Goal: Task Accomplishment & Management: Complete application form

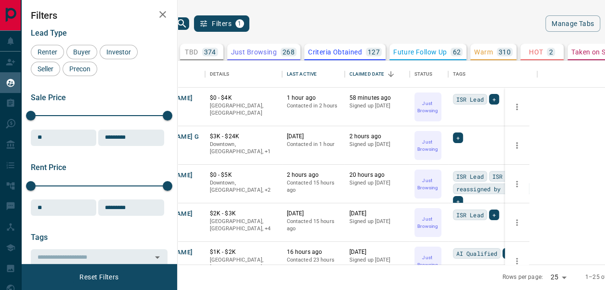
scroll to position [196, 408]
click at [193, 177] on button "[PERSON_NAME]" at bounding box center [167, 175] width 51 height 9
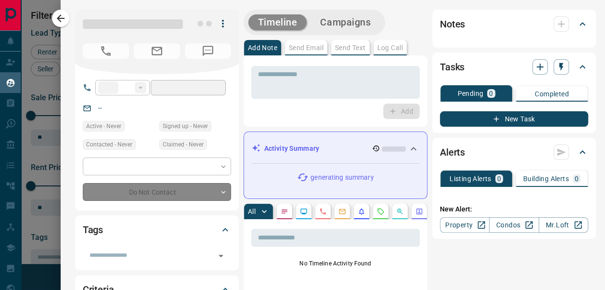
type input "**"
type input "**********"
type input "*"
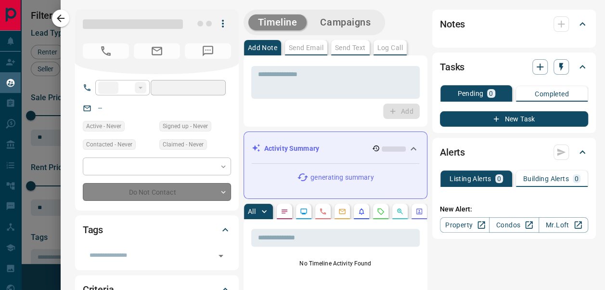
type input "**********"
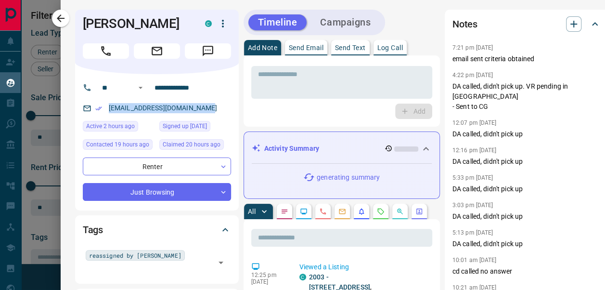
drag, startPoint x: 200, startPoint y: 111, endPoint x: 94, endPoint y: 114, distance: 105.9
click at [94, 114] on div "[EMAIL_ADDRESS][DOMAIN_NAME]" at bounding box center [157, 108] width 148 height 16
copy link "[EMAIL_ADDRESS][DOMAIN_NAME]"
click at [63, 20] on icon "button" at bounding box center [61, 19] width 12 height 12
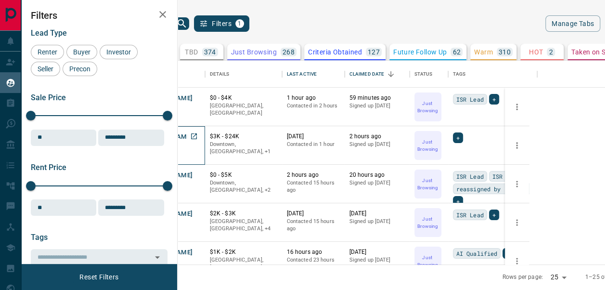
click at [200, 142] on p "Renter" at bounding box center [171, 145] width 58 height 8
click at [199, 135] on button "[PERSON_NAME] G" at bounding box center [170, 136] width 57 height 9
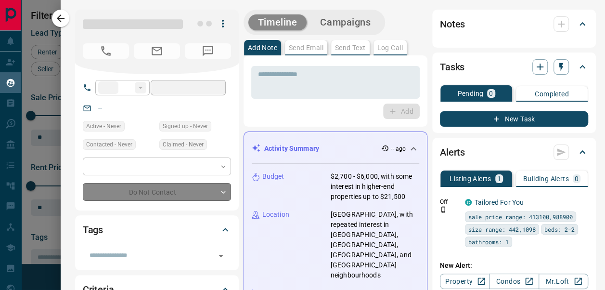
type input "**"
type input "**********"
type input "*"
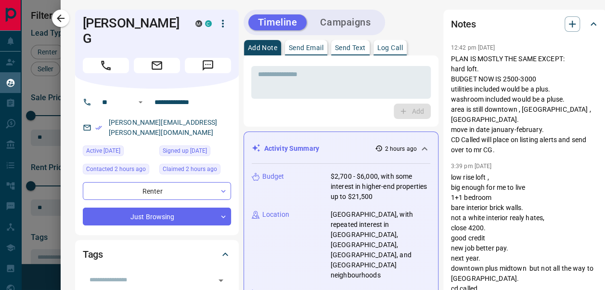
click at [196, 115] on div "[PERSON_NAME][EMAIL_ADDRESS][PERSON_NAME][DOMAIN_NAME]" at bounding box center [157, 128] width 148 height 26
drag, startPoint x: 196, startPoint y: 107, endPoint x: 97, endPoint y: 109, distance: 99.2
click at [97, 115] on div "[PERSON_NAME][EMAIL_ADDRESS][PERSON_NAME][DOMAIN_NAME]" at bounding box center [157, 128] width 148 height 26
copy link "[PERSON_NAME][EMAIL_ADDRESS][PERSON_NAME][DOMAIN_NAME]"
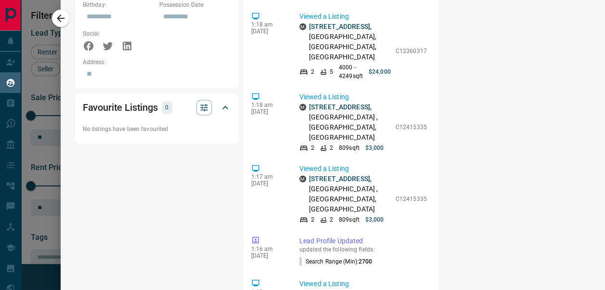
scroll to position [239, 0]
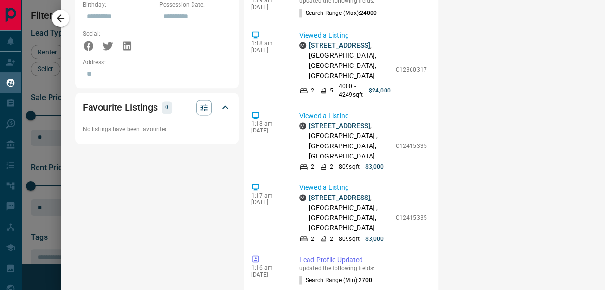
drag, startPoint x: 596, startPoint y: 166, endPoint x: 597, endPoint y: 156, distance: 9.6
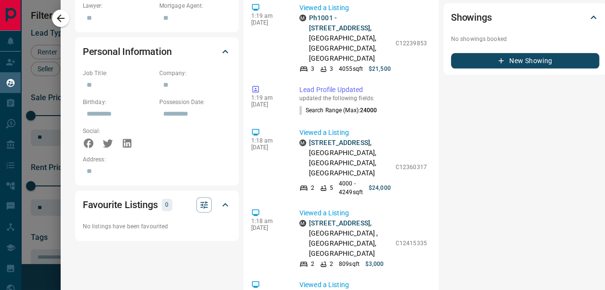
scroll to position [570, 0]
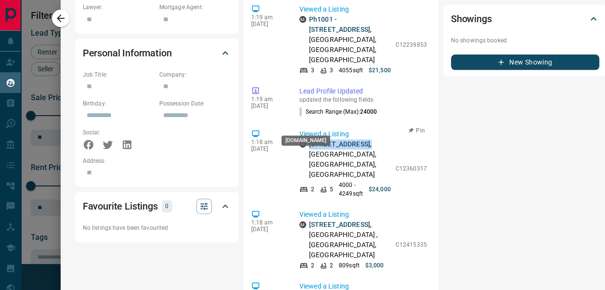
drag, startPoint x: 335, startPoint y: 136, endPoint x: 296, endPoint y: 125, distance: 40.9
click at [299, 139] on div "M [STREET_ADDRESS]" at bounding box center [344, 159] width 91 height 40
copy p "[STREET_ADDRESS] ,"
drag, startPoint x: 412, startPoint y: 93, endPoint x: 414, endPoint y: 79, distance: 13.6
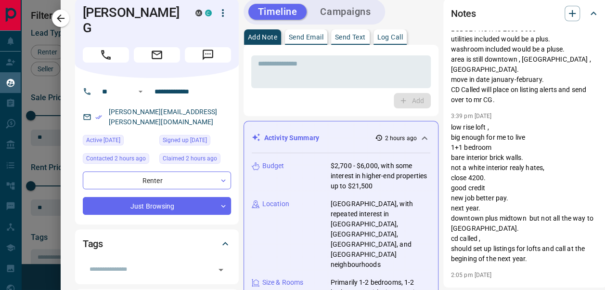
scroll to position [0, 0]
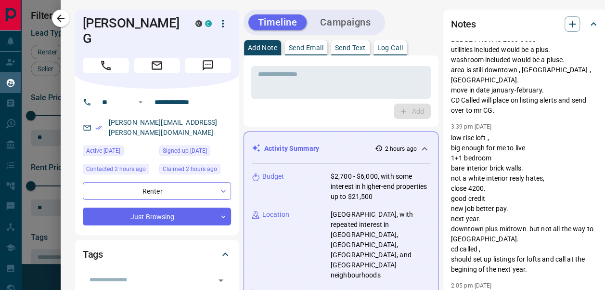
click at [367, 56] on div "* ​ Add" at bounding box center [341, 90] width 195 height 71
click at [379, 47] on p "Log Call" at bounding box center [390, 47] width 26 height 7
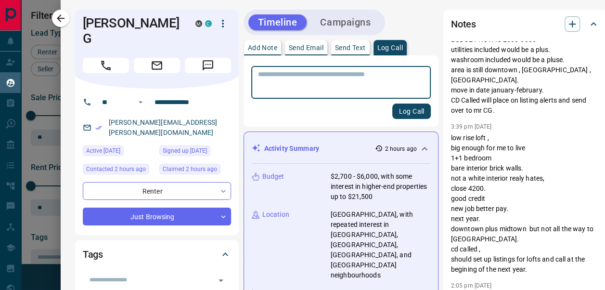
click at [352, 79] on textarea at bounding box center [341, 82] width 166 height 25
type textarea "*"
type textarea "**********"
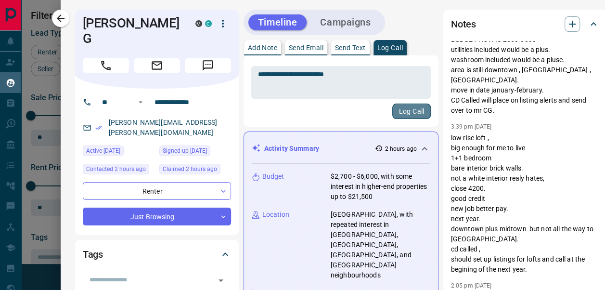
click at [392, 111] on button "Log Call" at bounding box center [411, 110] width 38 height 15
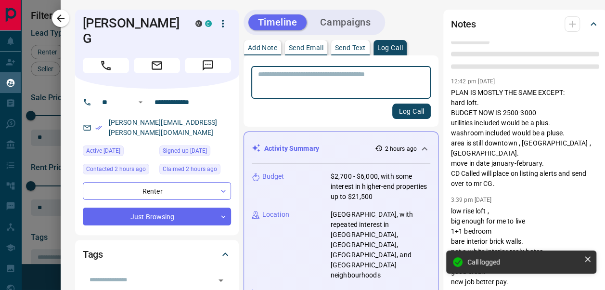
scroll to position [67, 0]
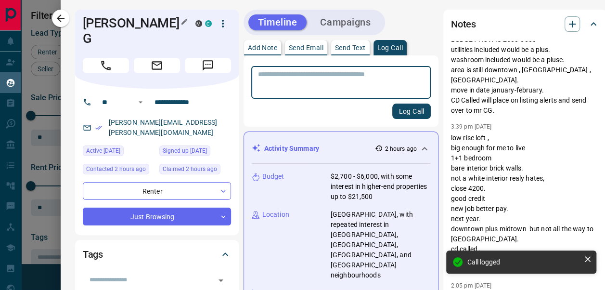
drag, startPoint x: 126, startPoint y: 27, endPoint x: 85, endPoint y: 20, distance: 41.9
click at [85, 20] on h1 "[PERSON_NAME] G" at bounding box center [132, 30] width 98 height 31
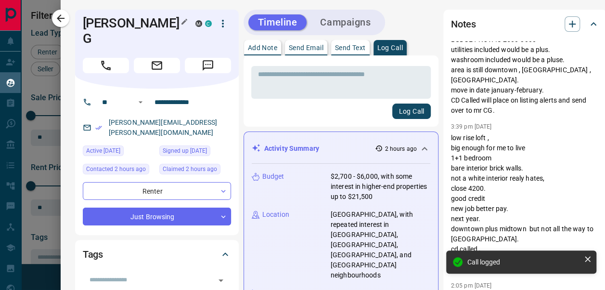
click at [118, 20] on h1 "[PERSON_NAME] G" at bounding box center [132, 30] width 98 height 31
drag, startPoint x: 122, startPoint y: 23, endPoint x: 79, endPoint y: 23, distance: 43.3
click at [83, 23] on h1 "[PERSON_NAME] G" at bounding box center [132, 30] width 98 height 31
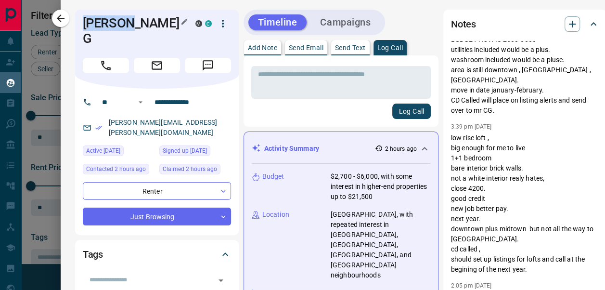
copy h1 "[PERSON_NAME] G"
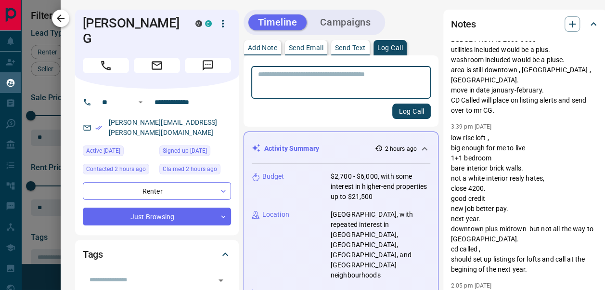
click at [60, 21] on icon "button" at bounding box center [61, 19] width 12 height 12
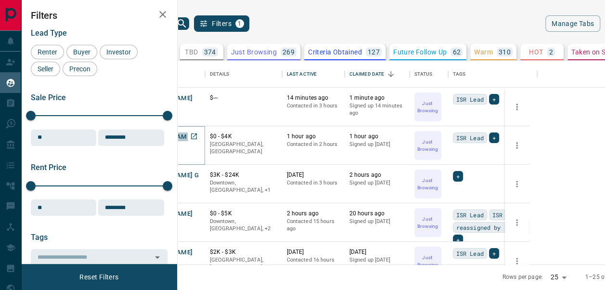
click at [193, 137] on button "[PERSON_NAME]" at bounding box center [167, 136] width 51 height 9
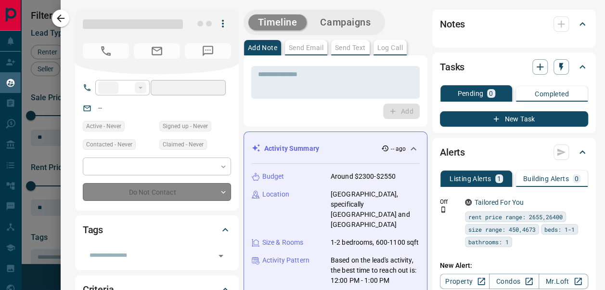
type input "**"
type input "**********"
type input "*"
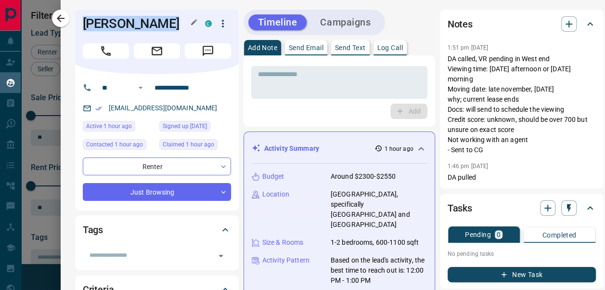
drag, startPoint x: 164, startPoint y: 26, endPoint x: 77, endPoint y: 26, distance: 87.1
click at [83, 26] on h1 "[PERSON_NAME]" at bounding box center [137, 23] width 108 height 15
copy h1 "[PERSON_NAME]"
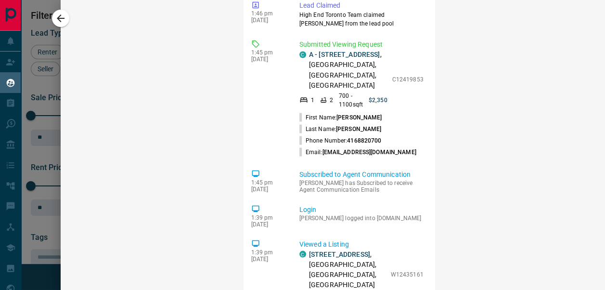
scroll to position [830, 0]
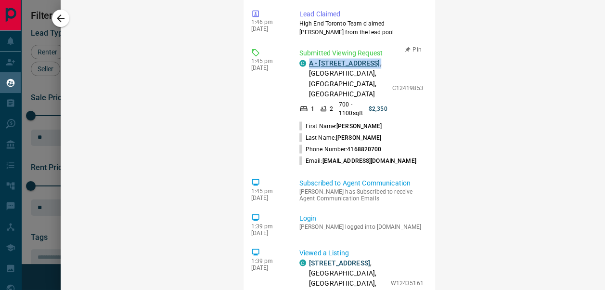
drag, startPoint x: 326, startPoint y: 100, endPoint x: 302, endPoint y: 90, distance: 25.5
click at [309, 90] on p "A - [STREET_ADDRESS]" at bounding box center [348, 78] width 78 height 40
copy p "A - [STREET_ADDRESS] ,"
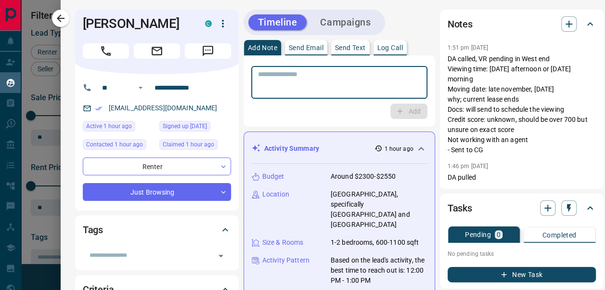
click at [317, 81] on textarea at bounding box center [339, 82] width 163 height 25
type textarea "**********"
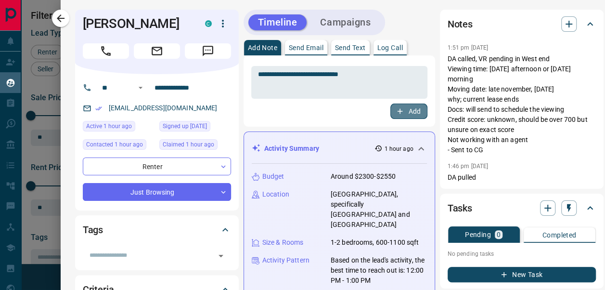
click at [394, 110] on button "Add" at bounding box center [408, 110] width 37 height 15
click at [75, 24] on div "[PERSON_NAME] C" at bounding box center [157, 42] width 164 height 64
click at [62, 20] on icon "button" at bounding box center [61, 19] width 12 height 12
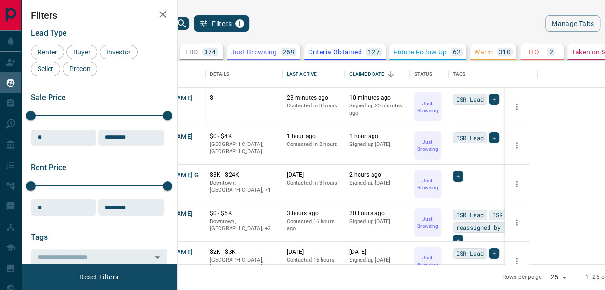
click at [193, 101] on button "[PERSON_NAME]" at bounding box center [167, 98] width 51 height 9
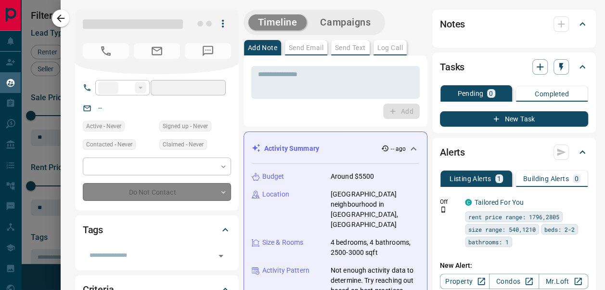
type input "**"
type input "**********"
type input "*"
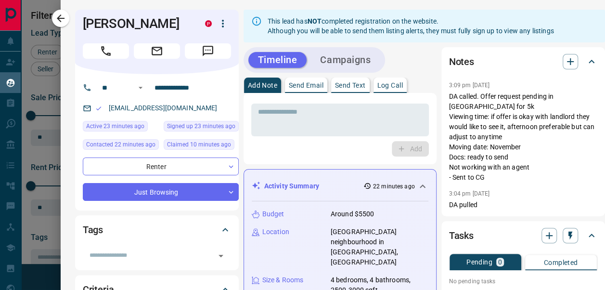
drag, startPoint x: 211, startPoint y: 107, endPoint x: 97, endPoint y: 101, distance: 114.3
click at [97, 101] on div "[EMAIL_ADDRESS][DOMAIN_NAME]" at bounding box center [161, 108] width 156 height 16
copy link "[EMAIL_ADDRESS][DOMAIN_NAME]"
drag, startPoint x: 171, startPoint y: 22, endPoint x: 68, endPoint y: 18, distance: 103.1
click at [68, 18] on div "**********" at bounding box center [333, 145] width 544 height 290
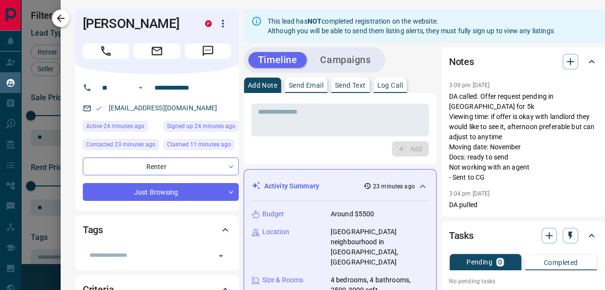
copy div "[PERSON_NAME]"
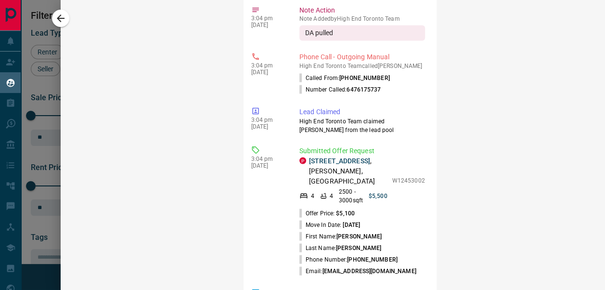
scroll to position [868, 0]
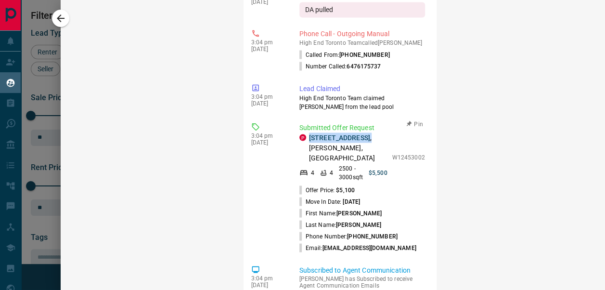
drag, startPoint x: 374, startPoint y: 152, endPoint x: 303, endPoint y: 159, distance: 71.1
click at [303, 159] on div "P [STREET_ADDRESS][PERSON_NAME] 4 4 2500 - 3000 sqft $5,500 W12453002" at bounding box center [362, 156] width 126 height 49
copy p "[STREET_ADDRESS] ,"
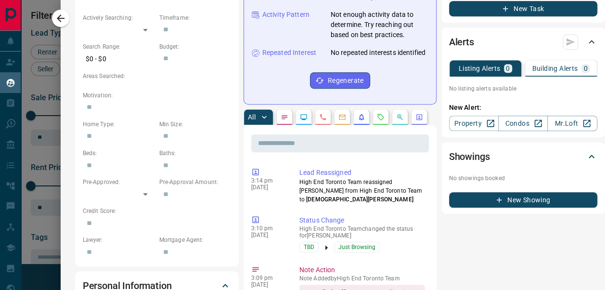
scroll to position [0, 0]
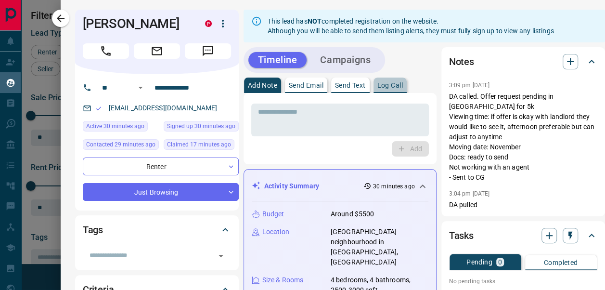
click at [391, 82] on p "Log Call" at bounding box center [390, 85] width 26 height 7
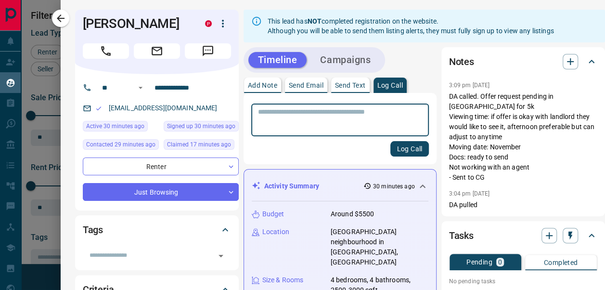
click at [362, 105] on div "* ​" at bounding box center [340, 119] width 178 height 33
type textarea "**********"
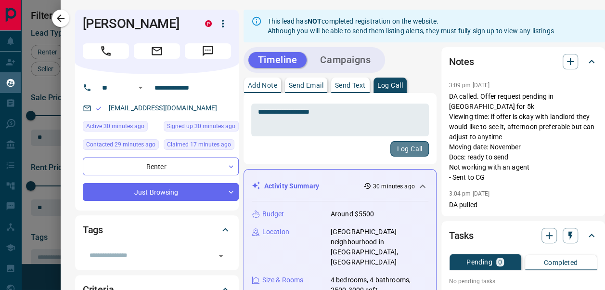
click at [397, 155] on button "Log Call" at bounding box center [409, 148] width 38 height 15
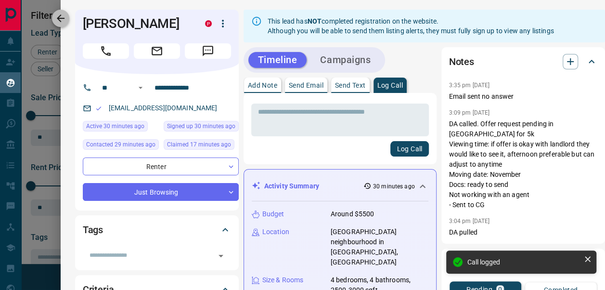
click at [58, 15] on icon "button" at bounding box center [61, 19] width 12 height 12
